Goal: Information Seeking & Learning: Learn about a topic

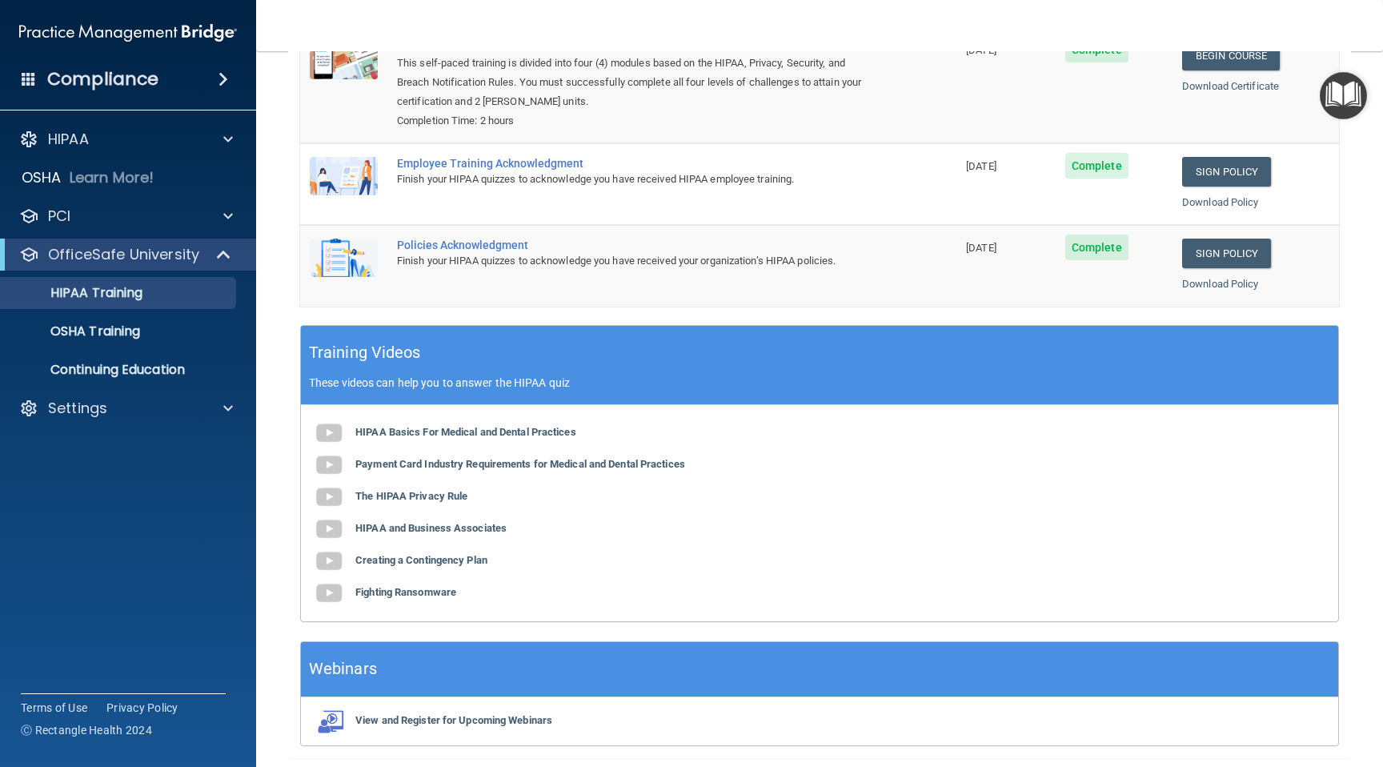
scroll to position [310, 0]
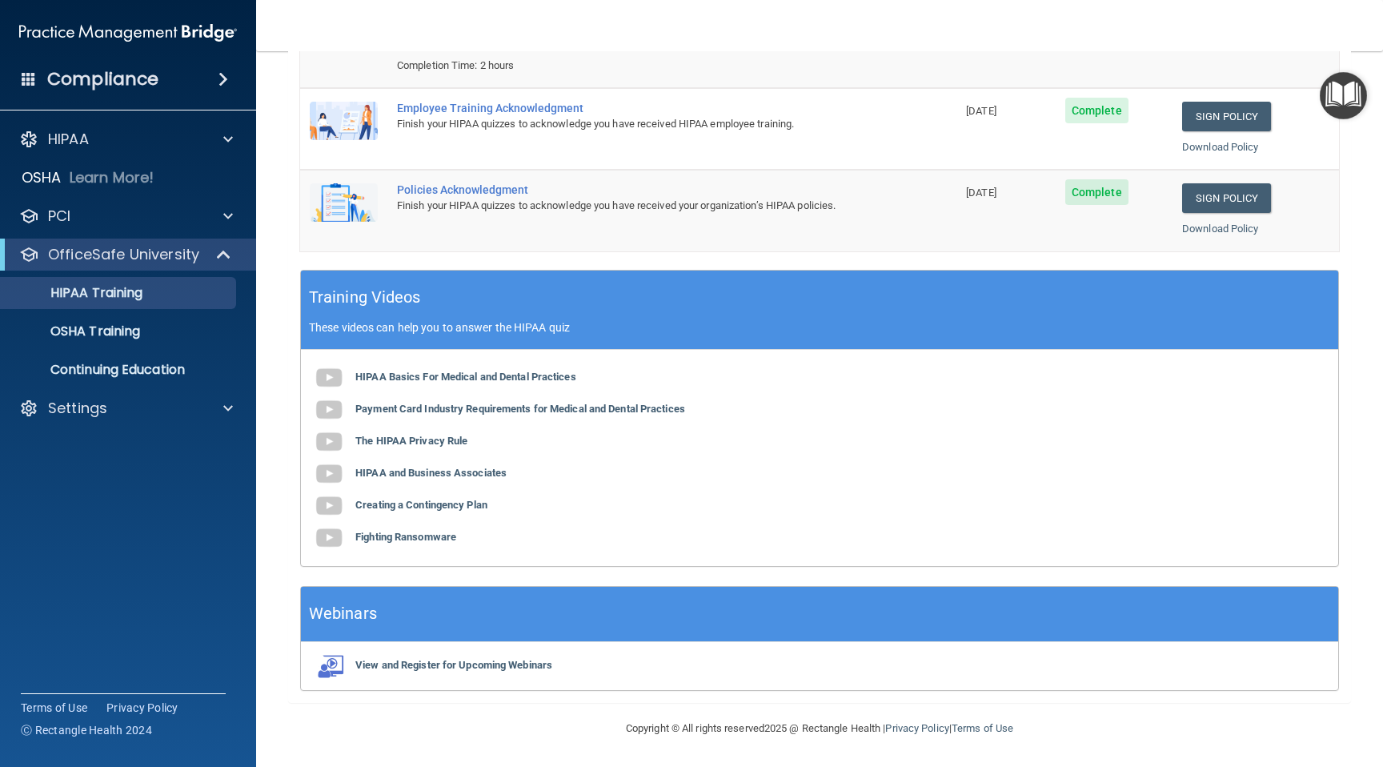
click at [219, 74] on span at bounding box center [224, 79] width 10 height 19
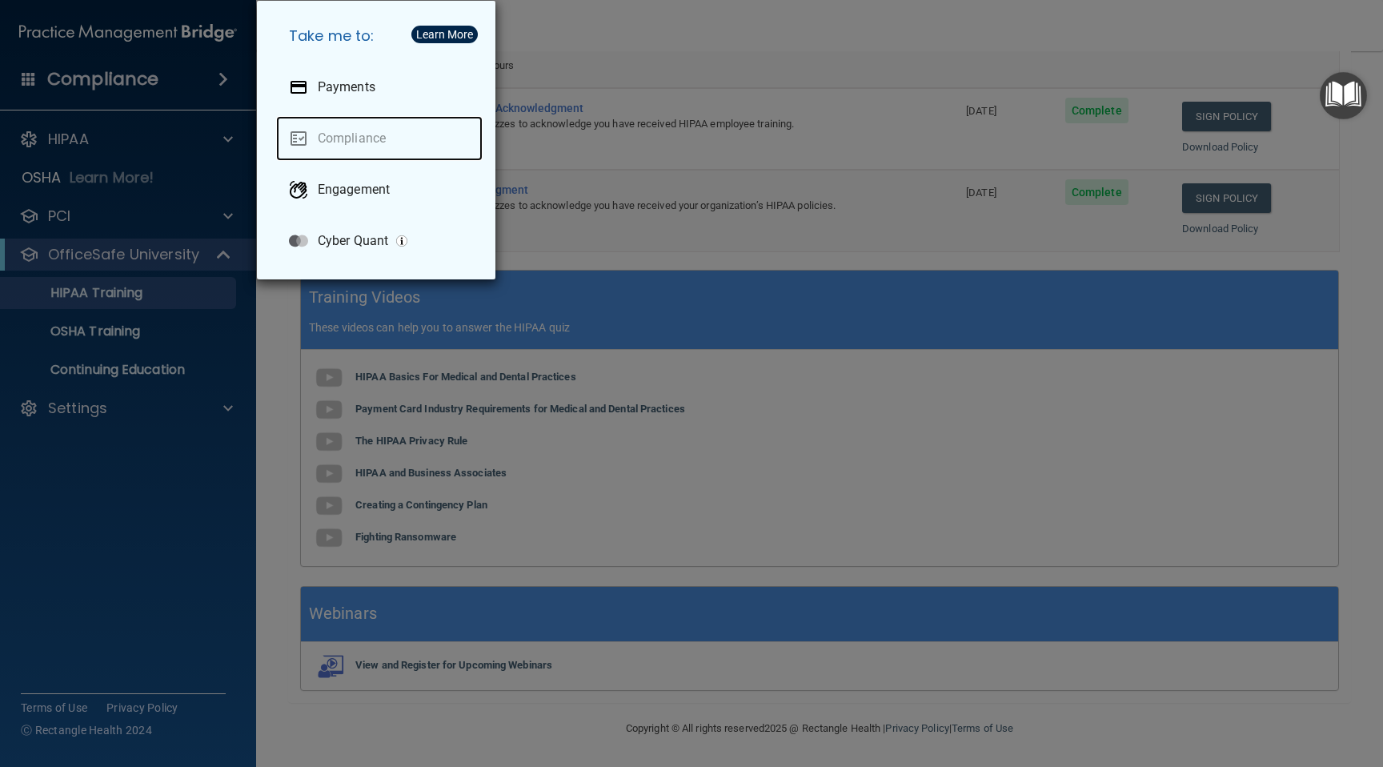
click at [351, 141] on link "Compliance" at bounding box center [379, 138] width 207 height 45
click at [322, 132] on link "Compliance" at bounding box center [379, 138] width 207 height 45
click at [337, 137] on link "Compliance" at bounding box center [379, 138] width 207 height 45
click at [449, 33] on div "Learn More" at bounding box center [444, 34] width 57 height 11
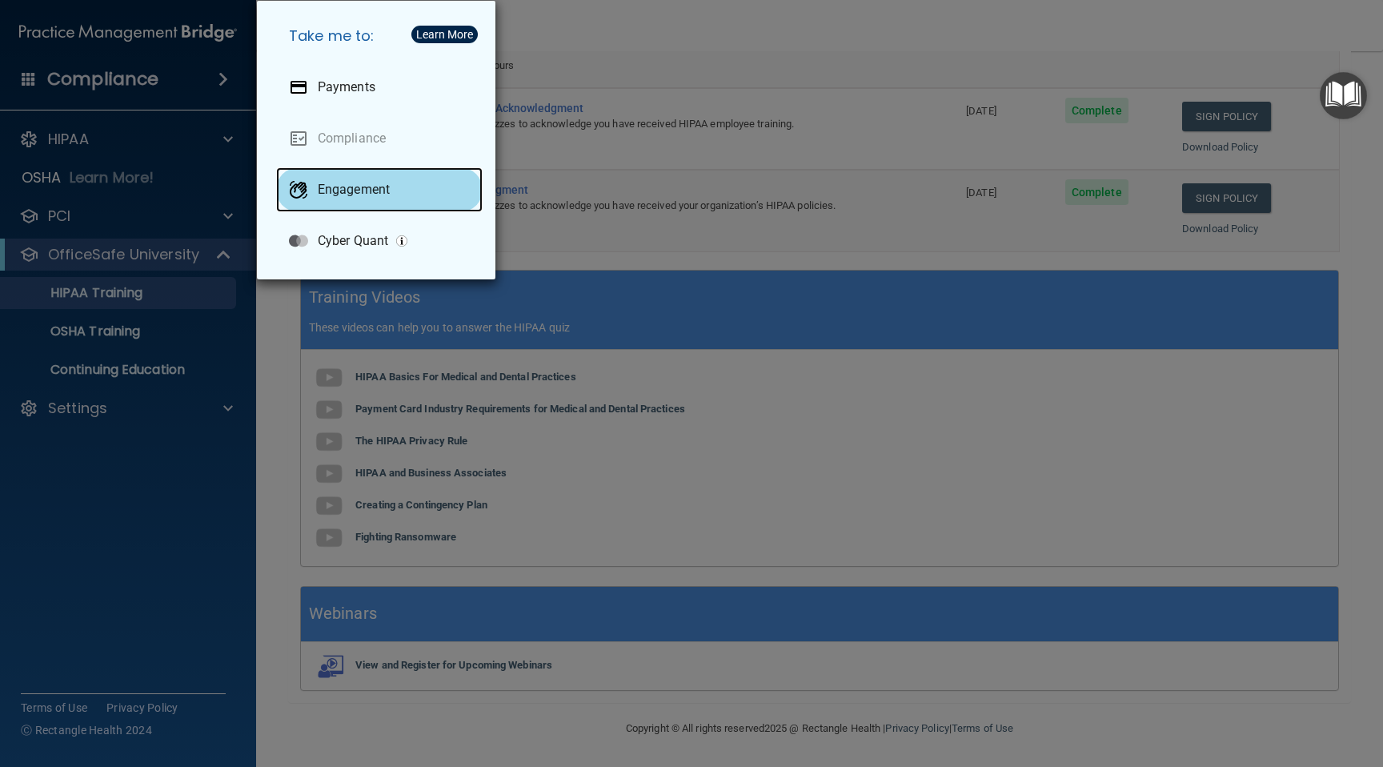
click at [384, 187] on p "Engagement" at bounding box center [354, 190] width 72 height 16
click at [106, 86] on div "Take me to: Payments Compliance Engagement Cyber Quant" at bounding box center [691, 383] width 1383 height 767
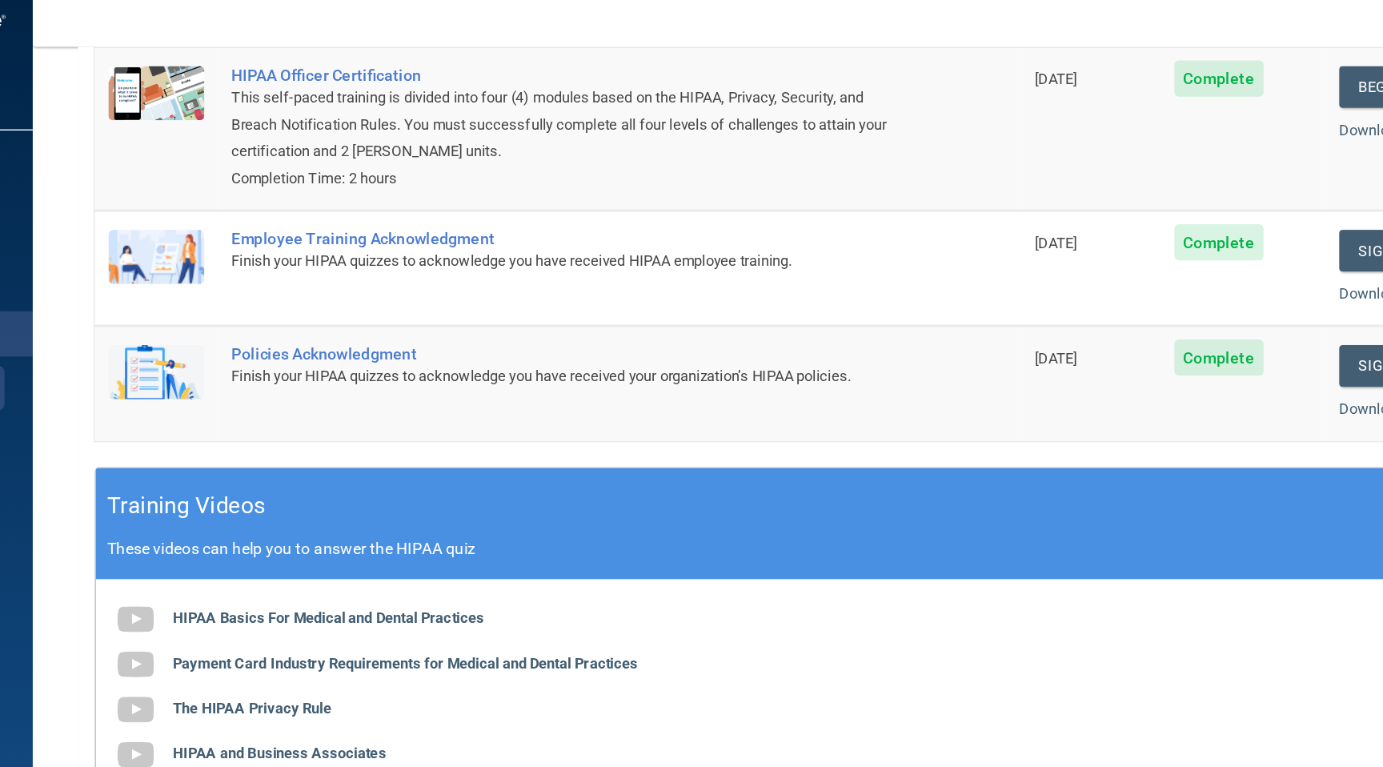
scroll to position [230, 0]
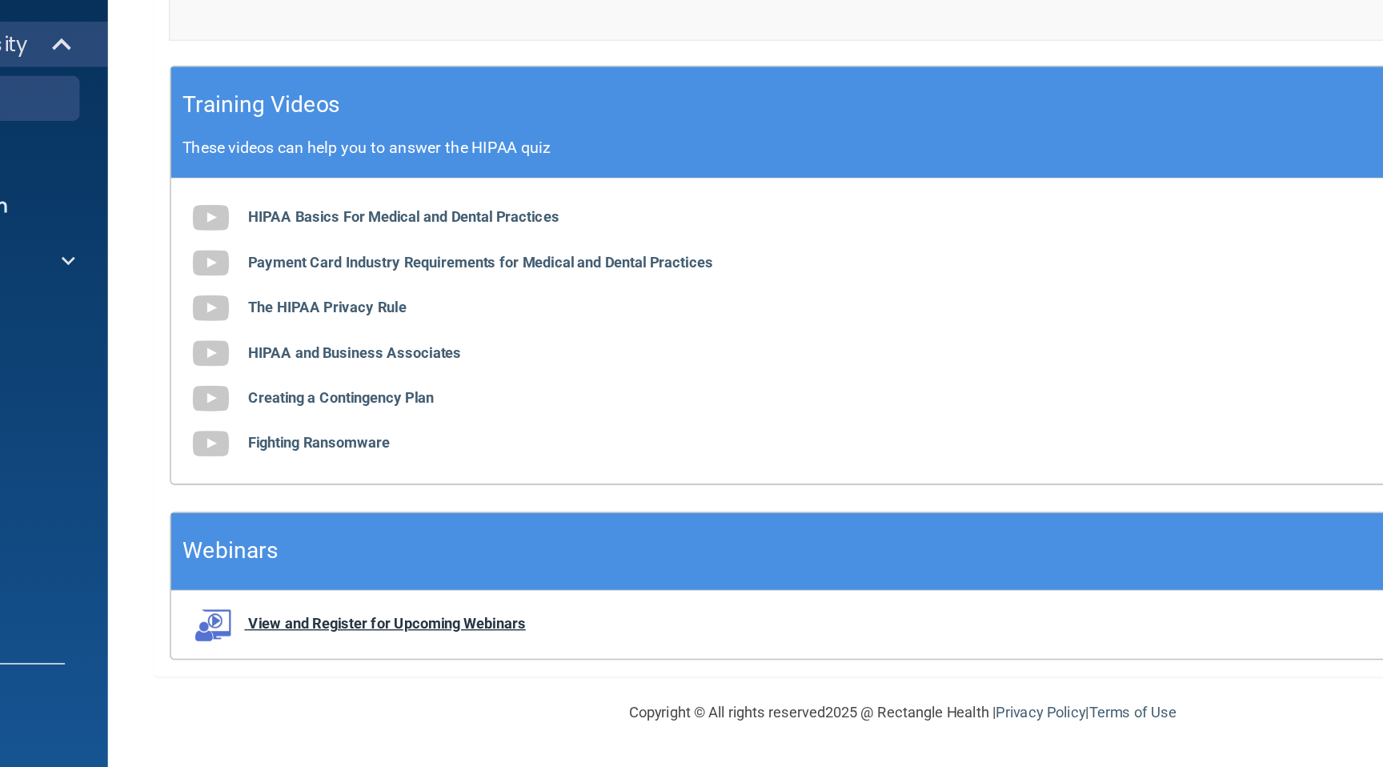
click at [548, 664] on b "View and Register for Upcoming Webinars" at bounding box center [453, 665] width 197 height 12
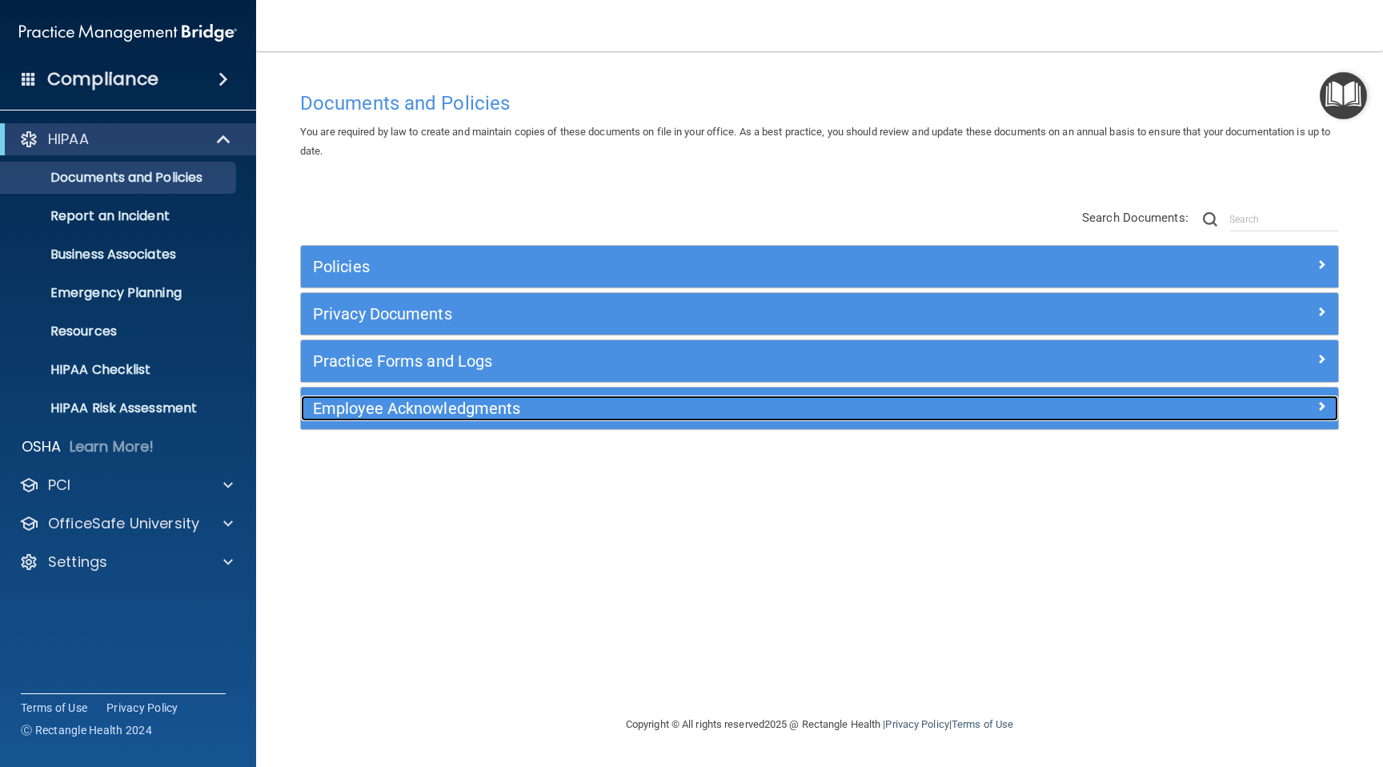
click at [985, 404] on h5 "Employee Acknowledgments" at bounding box center [690, 408] width 754 height 18
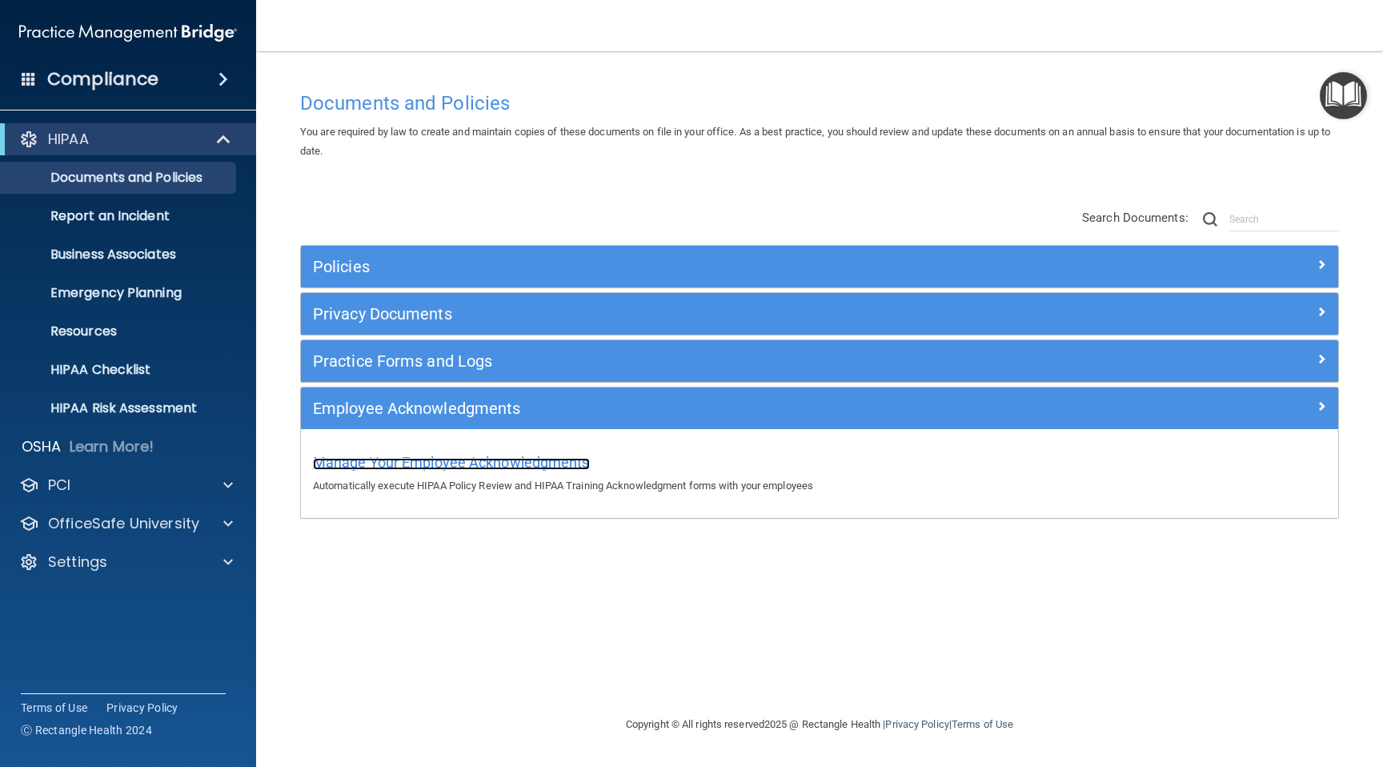
click at [488, 462] on span "Manage Your Employee Acknowledgments" at bounding box center [451, 462] width 277 height 17
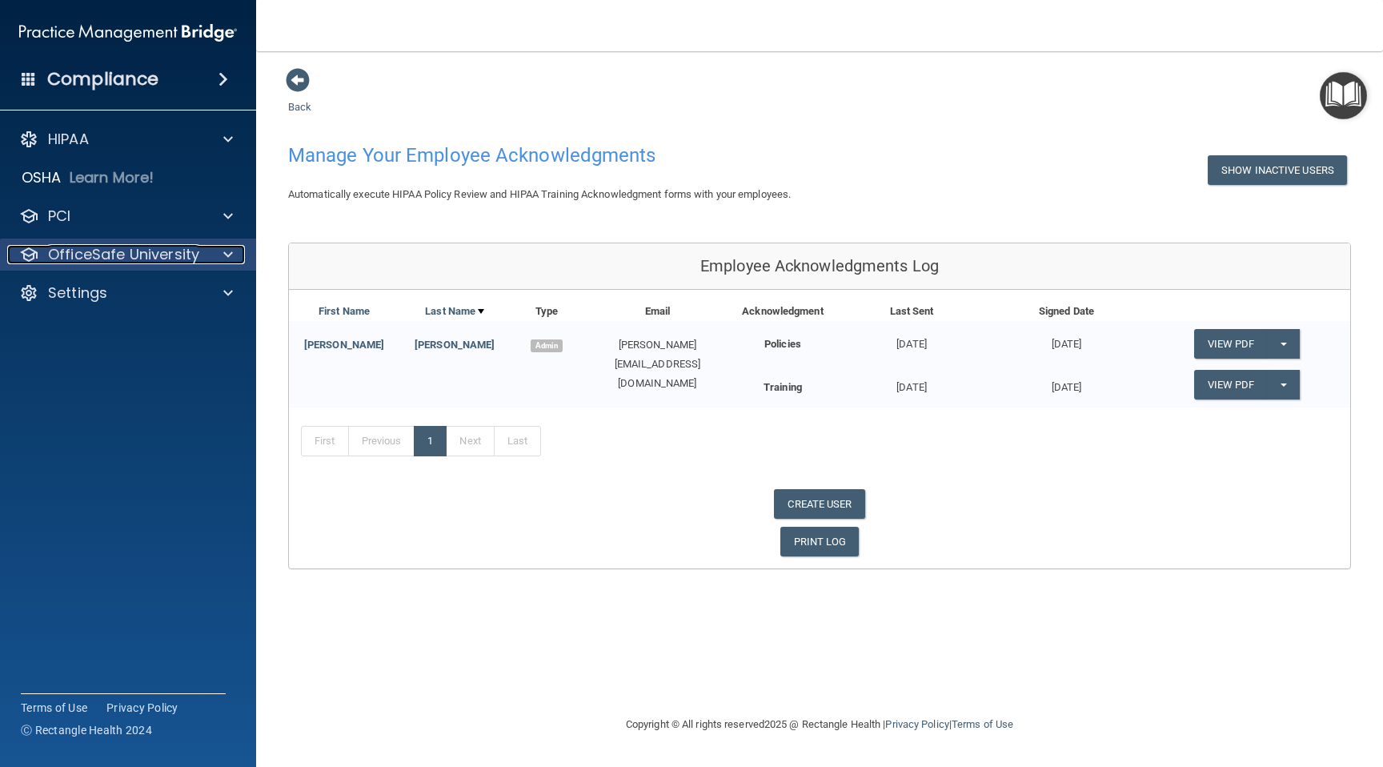
click at [231, 254] on span at bounding box center [228, 254] width 10 height 19
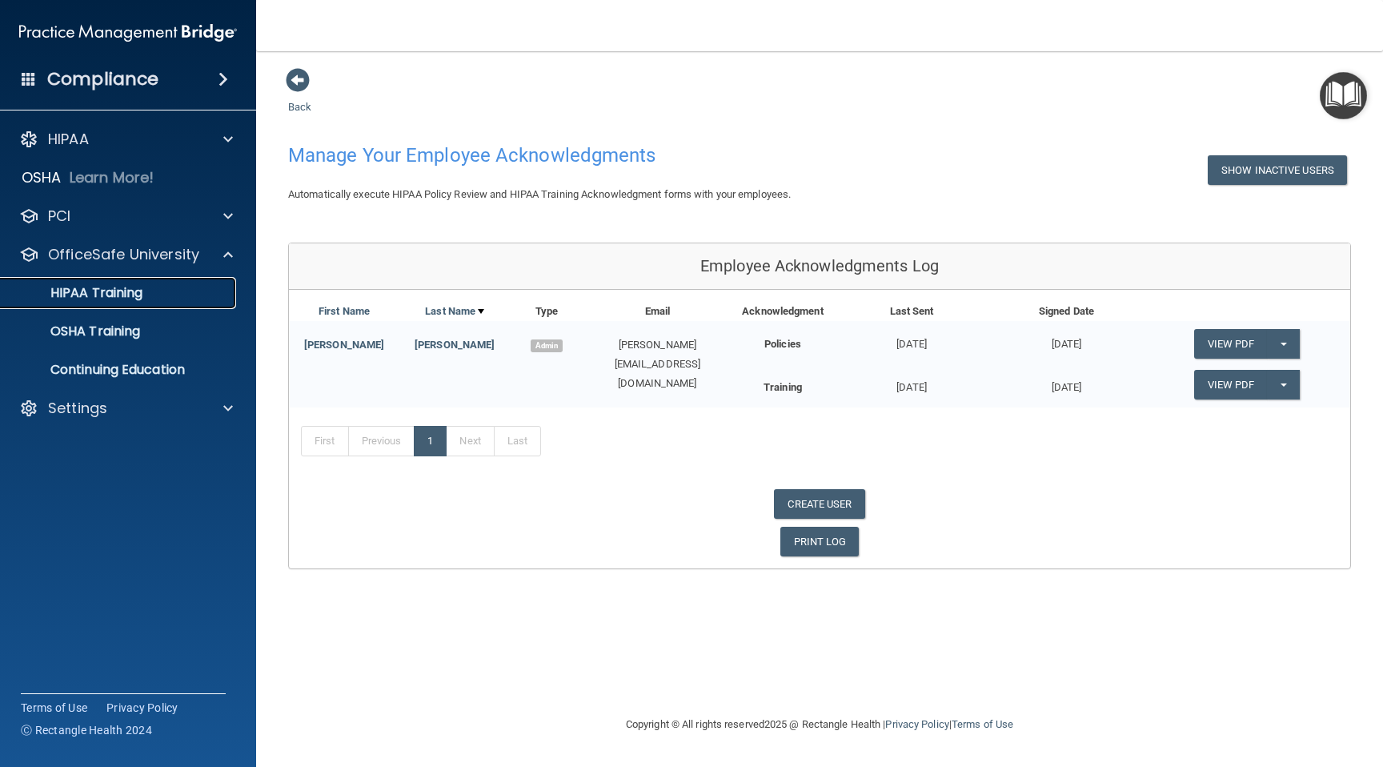
click at [148, 295] on div "HIPAA Training" at bounding box center [119, 293] width 219 height 16
